Goal: Information Seeking & Learning: Learn about a topic

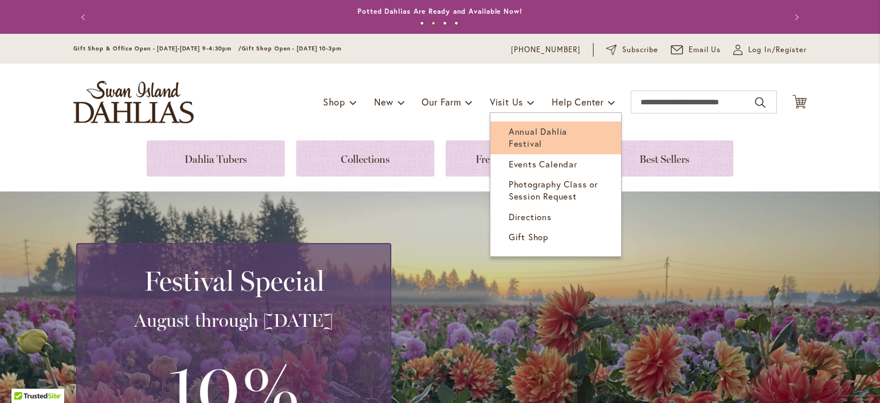
click at [519, 131] on span "Annual Dahlia Festival" at bounding box center [537, 136] width 58 height 23
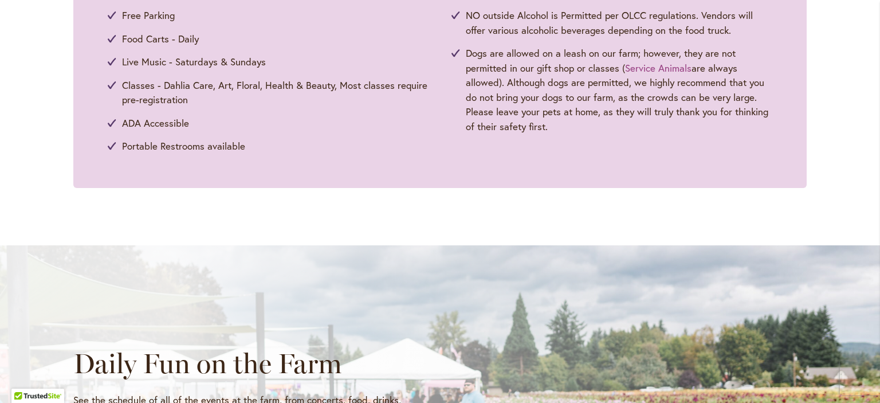
scroll to position [802, 0]
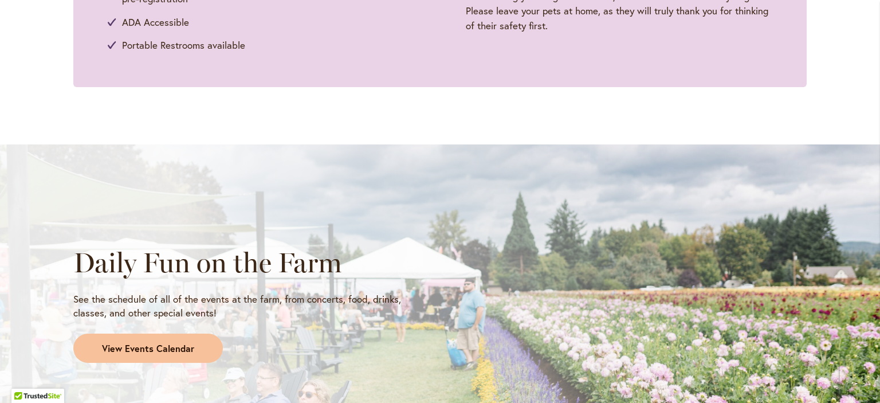
click at [165, 348] on span "View Events Calendar" at bounding box center [148, 348] width 92 height 13
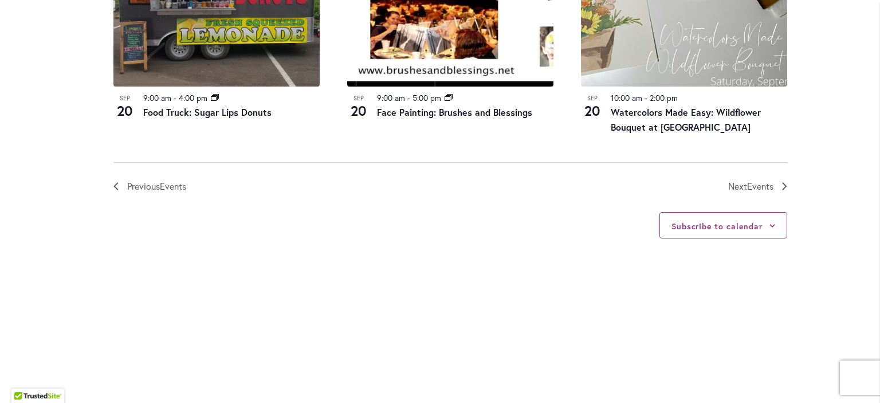
scroll to position [1396, 0]
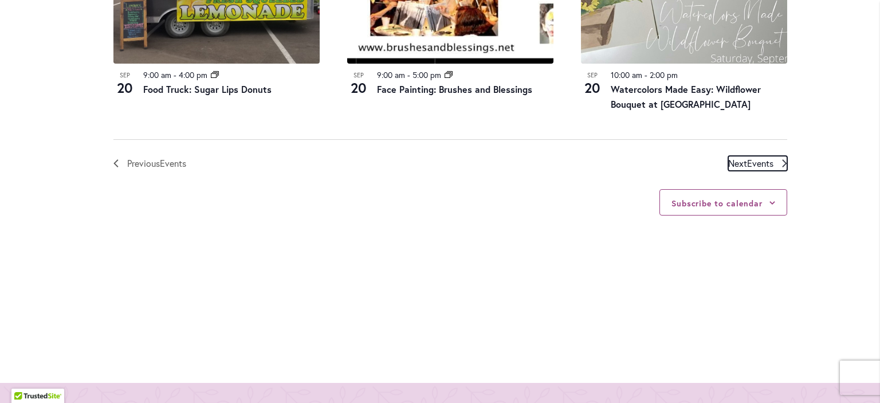
click at [749, 163] on span "Events" at bounding box center [760, 163] width 26 height 12
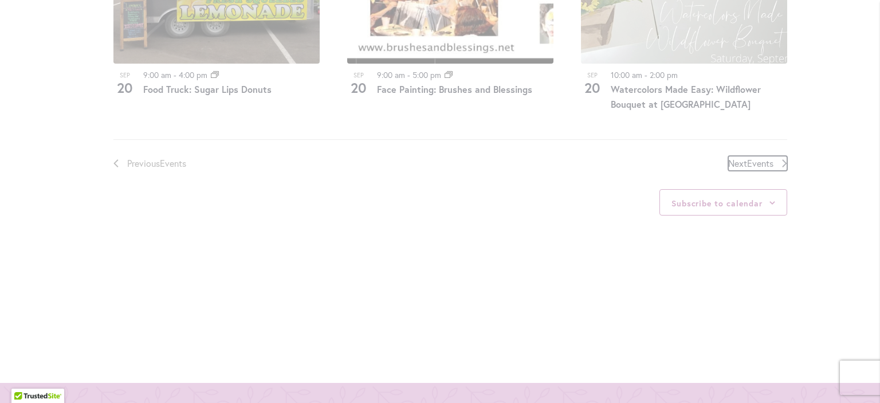
scroll to position [565, 0]
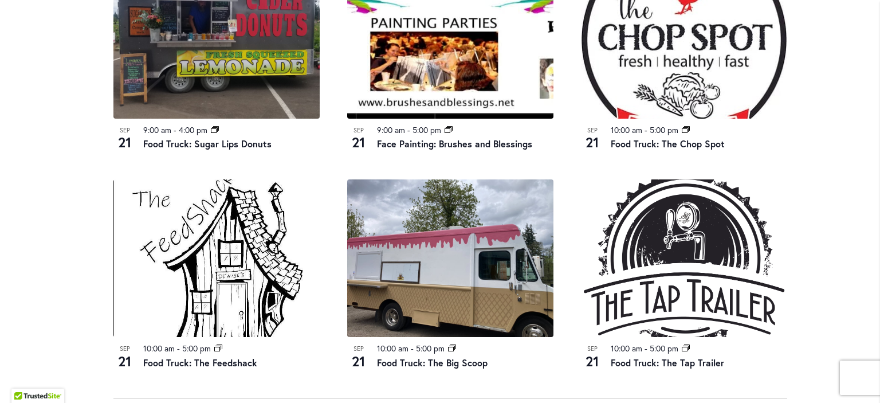
scroll to position [1194, 0]
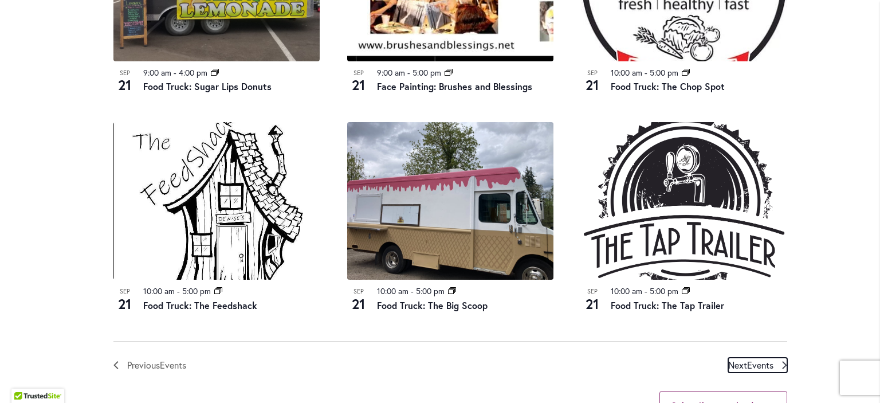
click at [750, 362] on span "Events" at bounding box center [760, 364] width 26 height 12
